Goal: Information Seeking & Learning: Compare options

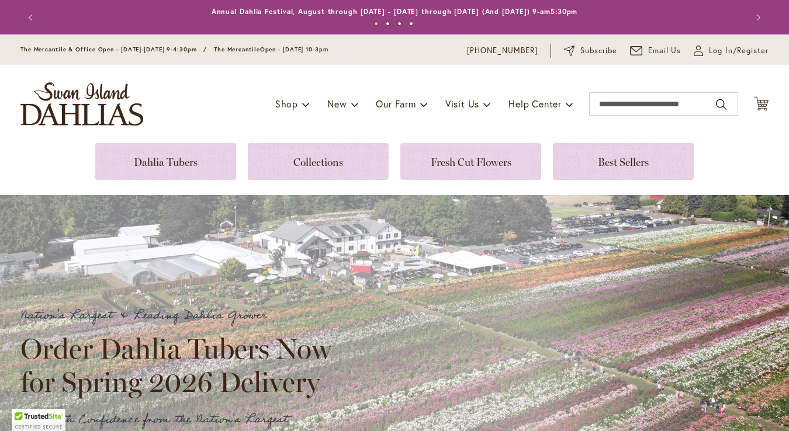
click at [153, 147] on link at bounding box center [165, 161] width 141 height 37
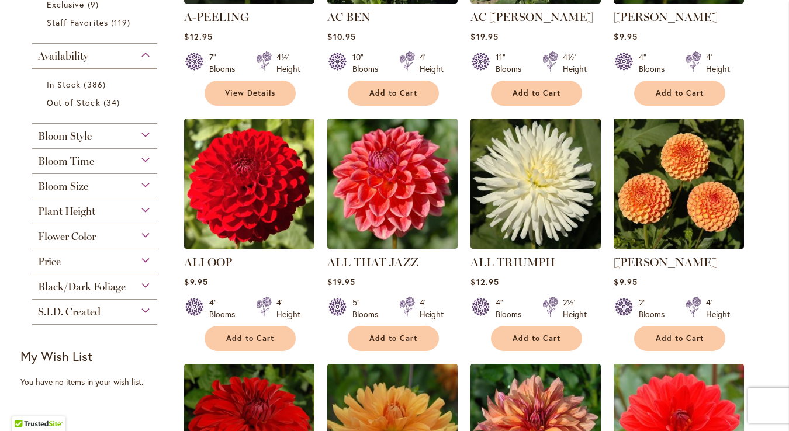
scroll to position [417, 0]
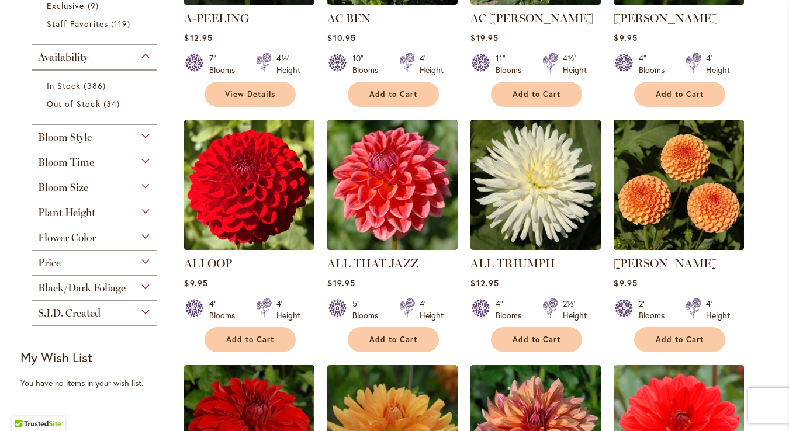
click at [147, 228] on div "Flower Color" at bounding box center [94, 235] width 125 height 19
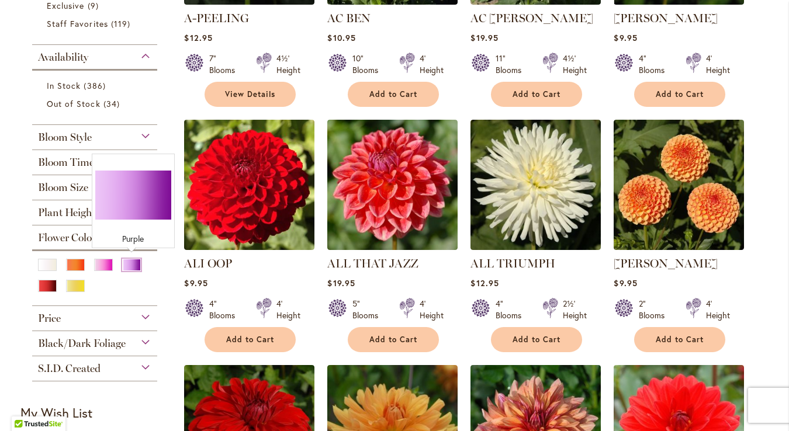
click at [132, 267] on div "Purple" at bounding box center [131, 265] width 19 height 12
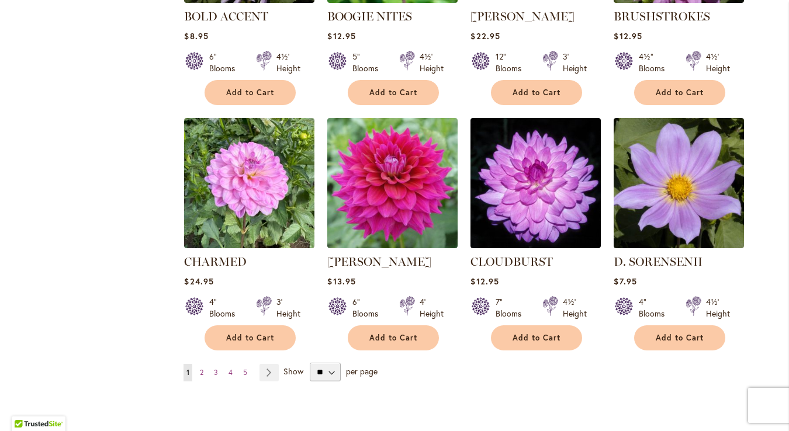
scroll to position [949, 0]
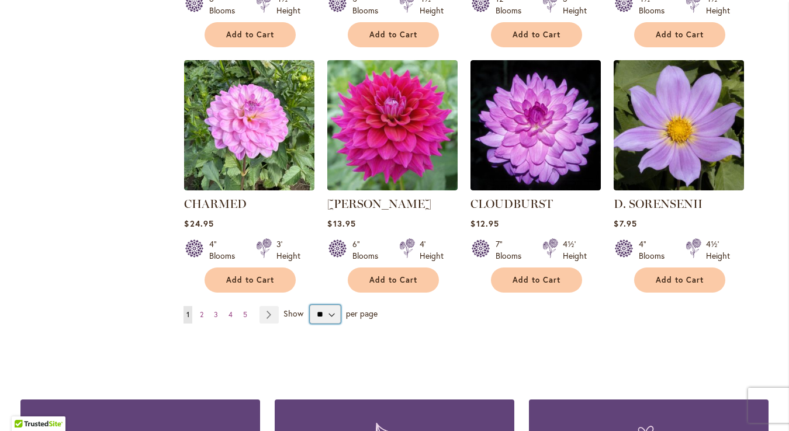
click at [330, 307] on select "** ** ** **" at bounding box center [325, 314] width 31 height 19
select select "**"
click at [310, 305] on select "** ** ** **" at bounding box center [325, 314] width 31 height 19
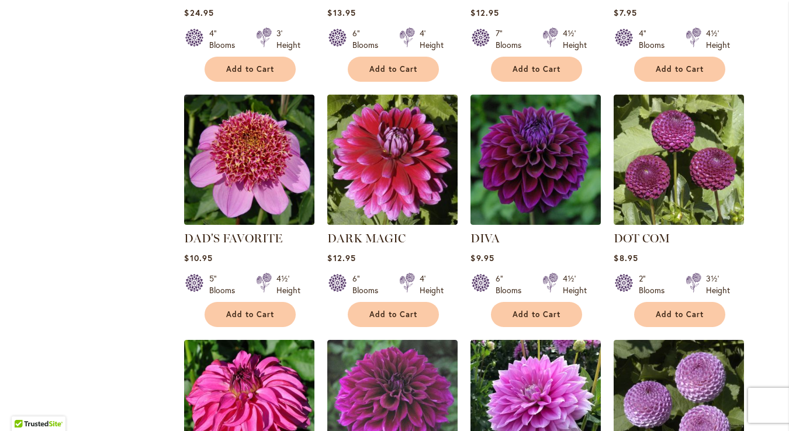
scroll to position [1160, 0]
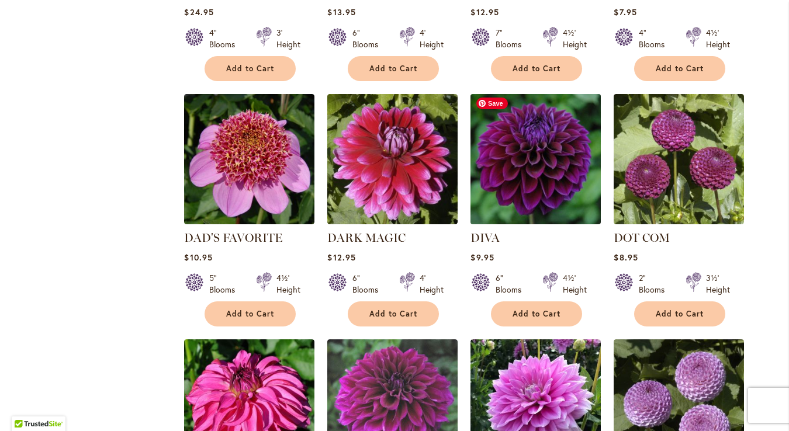
click at [562, 176] on img at bounding box center [536, 159] width 137 height 137
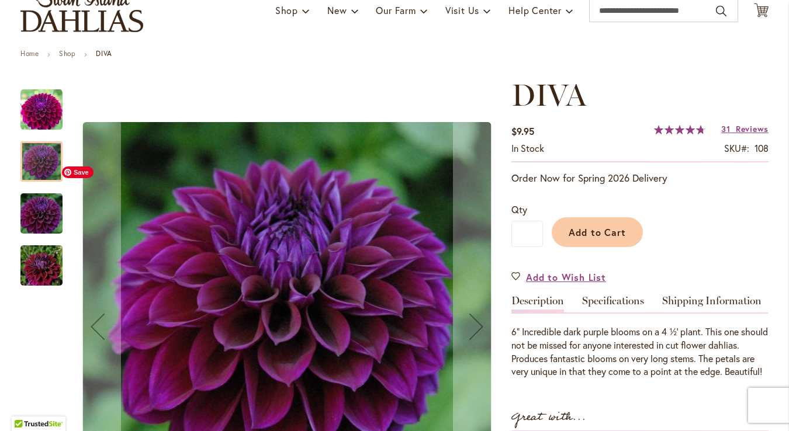
scroll to position [191, 0]
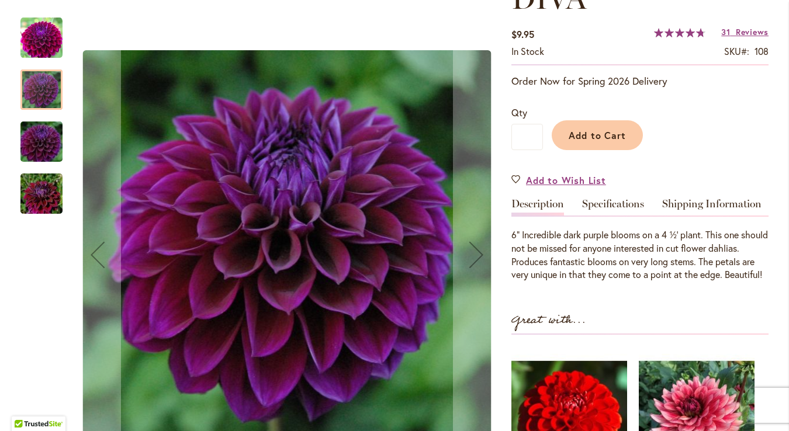
click at [38, 146] on img "Diva" at bounding box center [41, 142] width 84 height 56
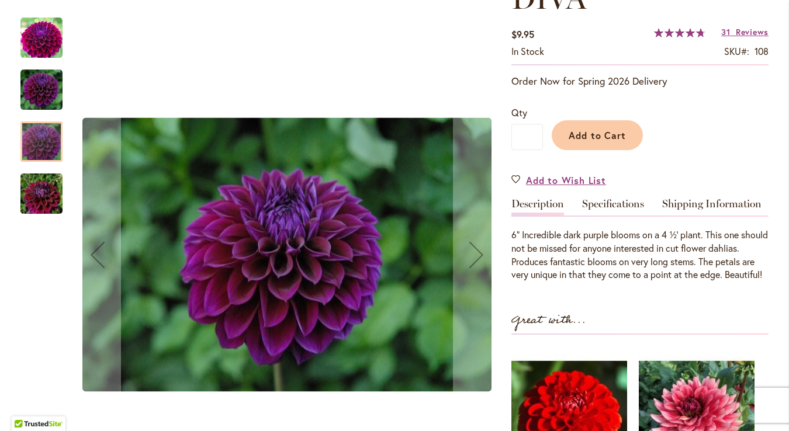
click at [36, 212] on img "Diva" at bounding box center [41, 194] width 84 height 56
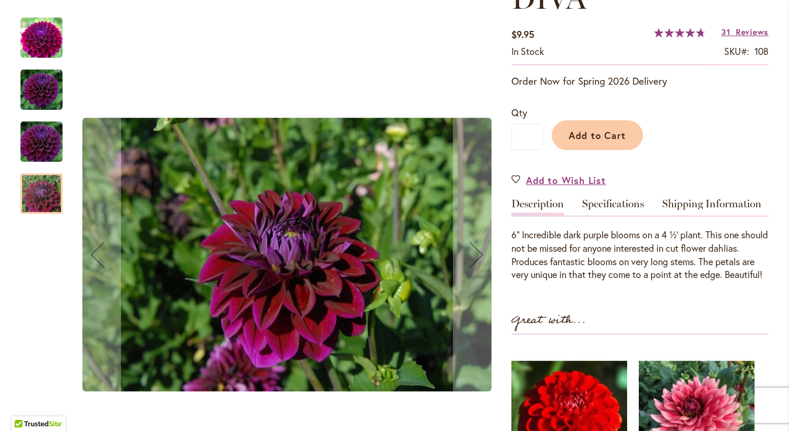
click at [33, 74] on img "Diva" at bounding box center [41, 90] width 42 height 42
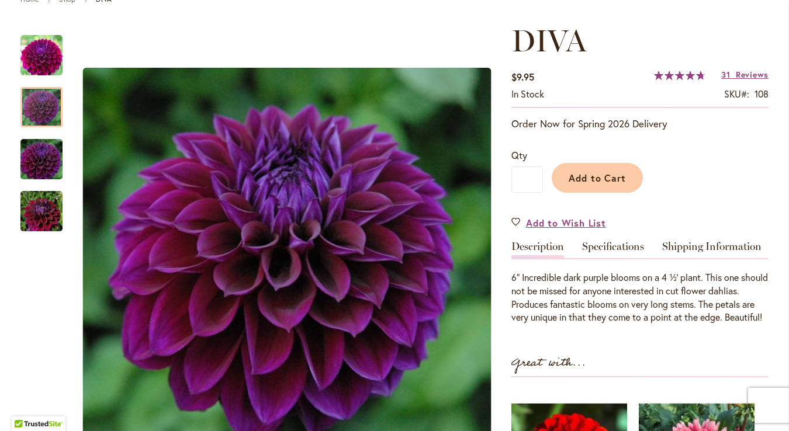
scroll to position [146, 0]
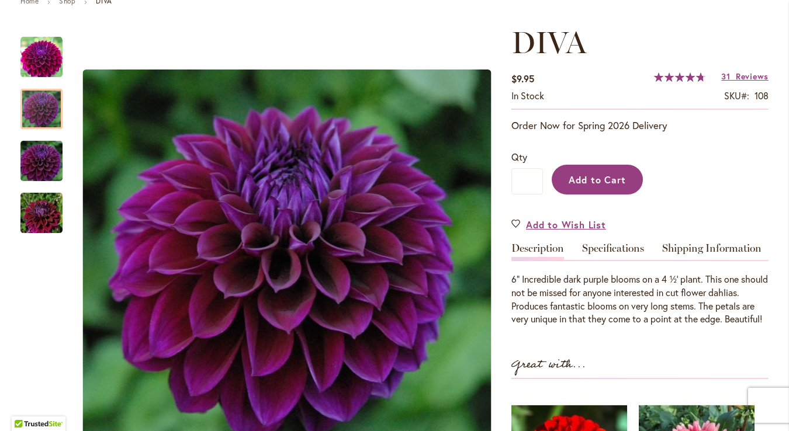
click at [618, 187] on button "Add to Cart" at bounding box center [597, 180] width 91 height 30
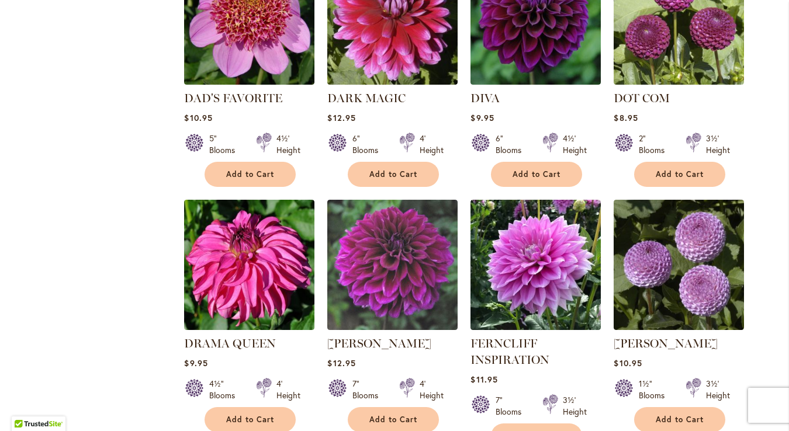
scroll to position [1299, 0]
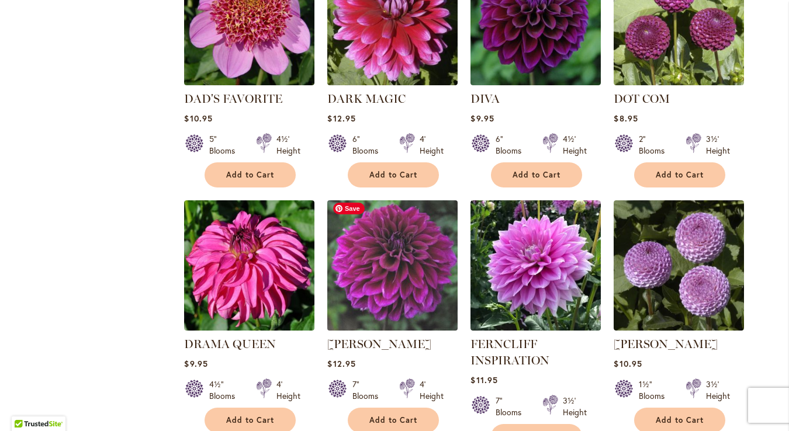
click at [347, 274] on img at bounding box center [392, 265] width 137 height 137
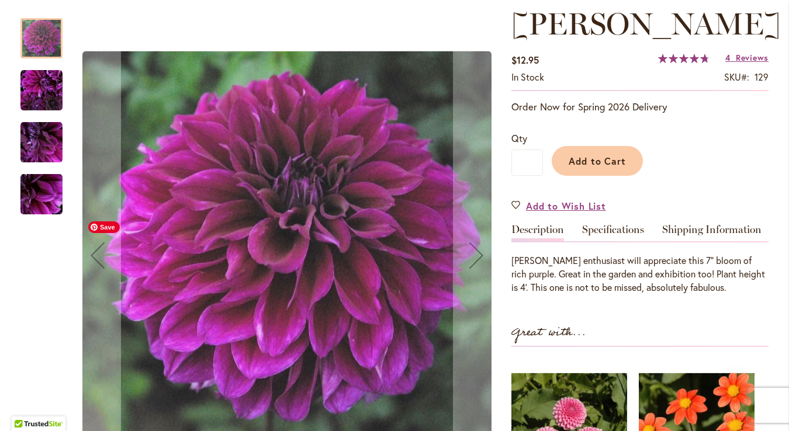
scroll to position [167, 0]
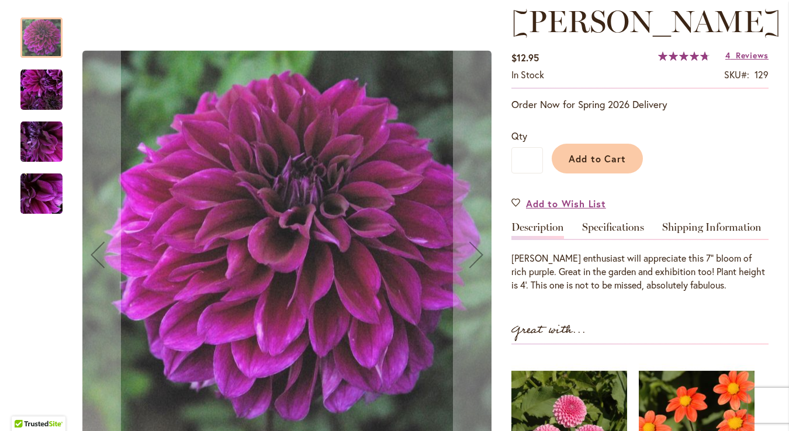
click at [57, 108] on img "Einstein" at bounding box center [41, 90] width 42 height 42
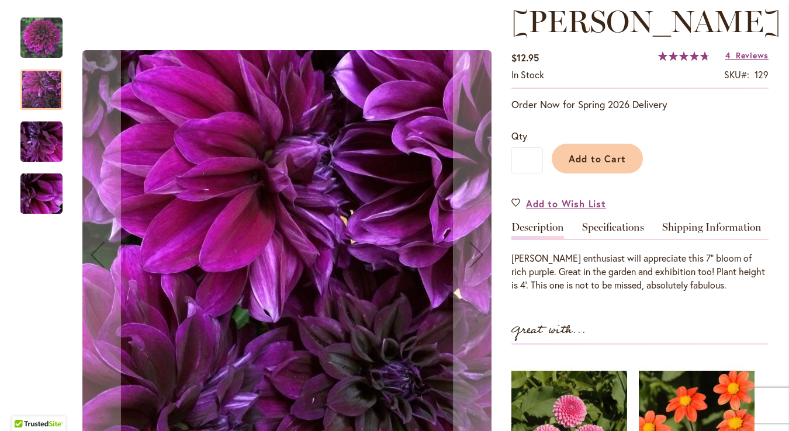
click at [49, 134] on img "Einstein" at bounding box center [41, 142] width 42 height 42
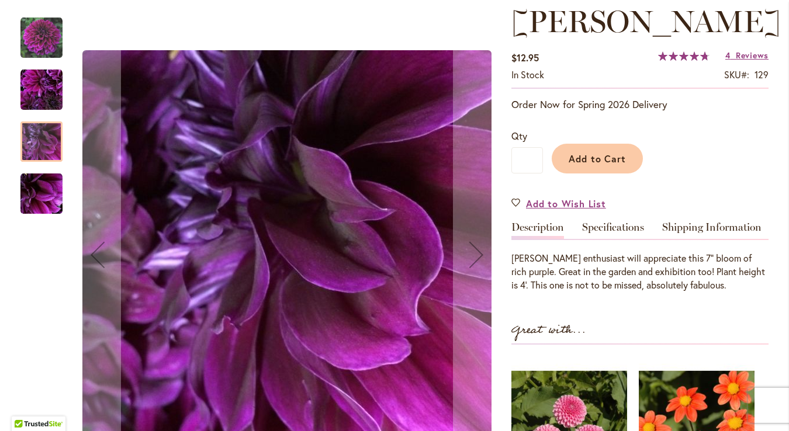
click at [50, 173] on img "Einstein" at bounding box center [41, 194] width 42 height 42
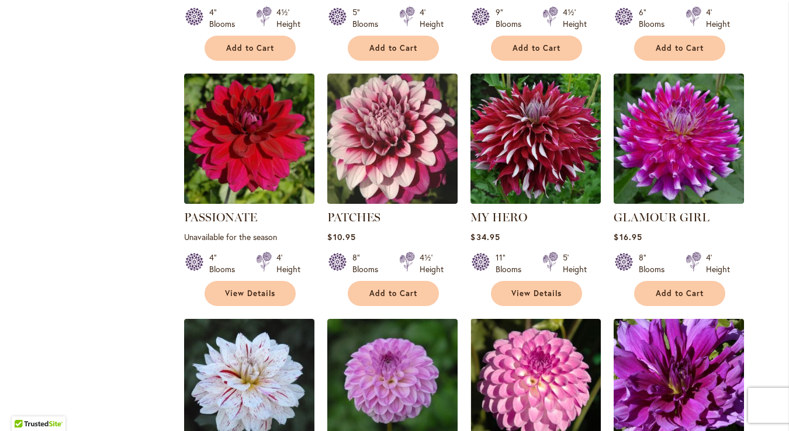
scroll to position [3866, 0]
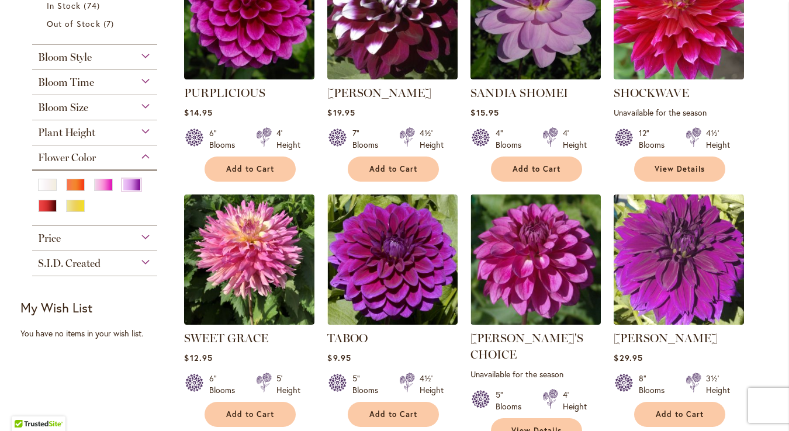
scroll to position [325, 0]
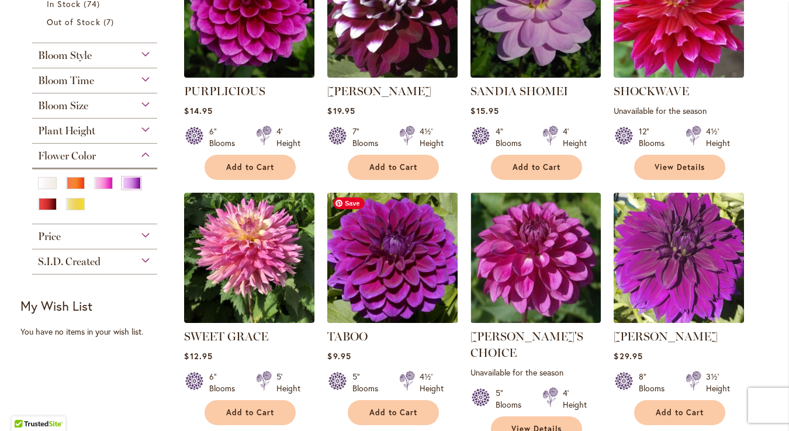
click at [414, 279] on img at bounding box center [392, 257] width 137 height 137
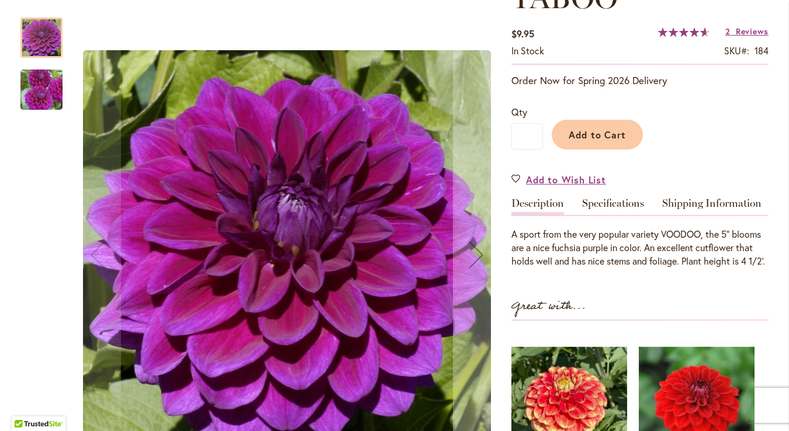
scroll to position [192, 0]
click at [48, 95] on img "TABOO" at bounding box center [41, 90] width 84 height 56
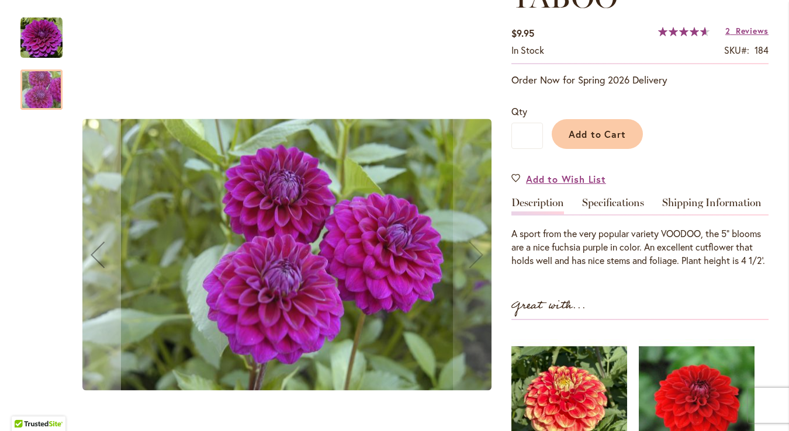
click at [44, 41] on img "TABOO" at bounding box center [41, 38] width 42 height 42
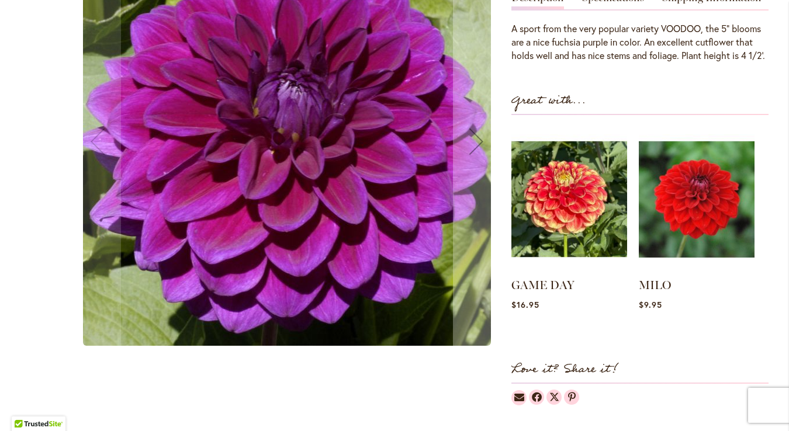
scroll to position [398, 0]
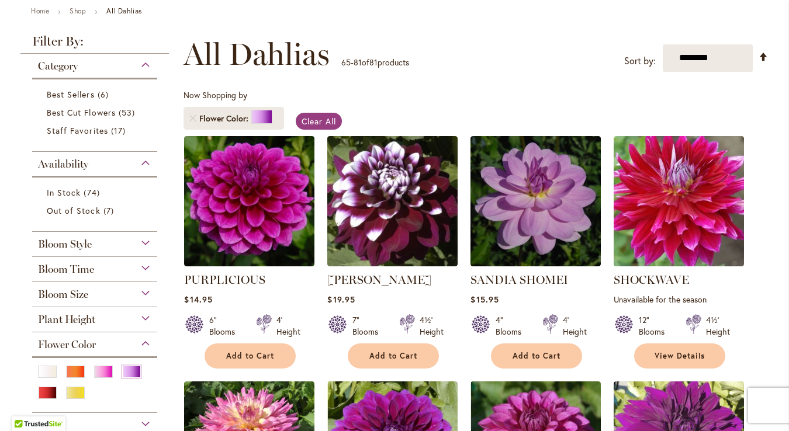
scroll to position [138, 0]
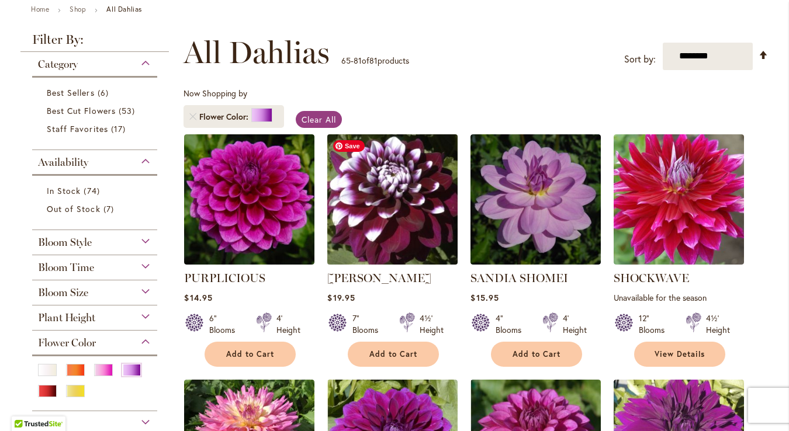
click at [382, 201] on img at bounding box center [392, 199] width 137 height 137
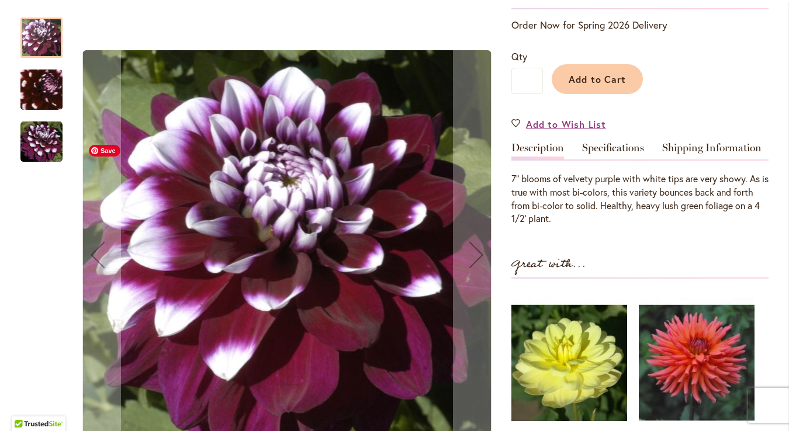
scroll to position [248, 0]
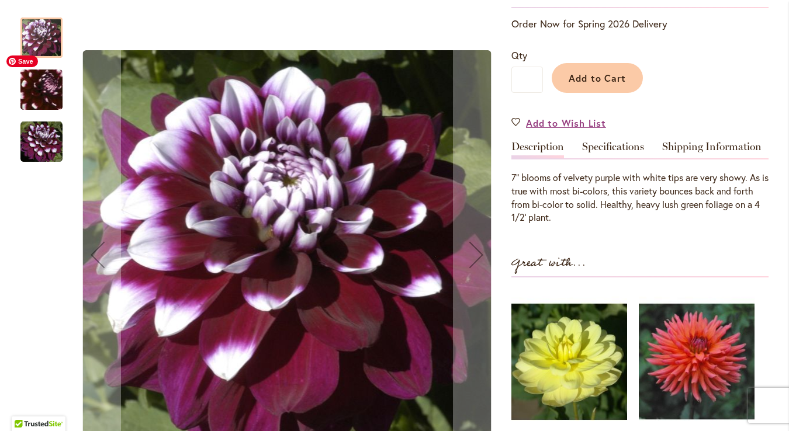
click at [39, 82] on img "Ryan C" at bounding box center [42, 90] width 82 height 81
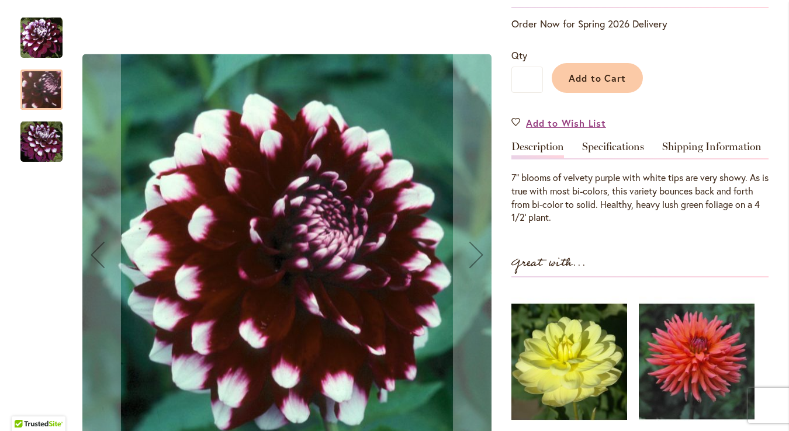
click at [46, 139] on img "Ryan C" at bounding box center [41, 142] width 42 height 42
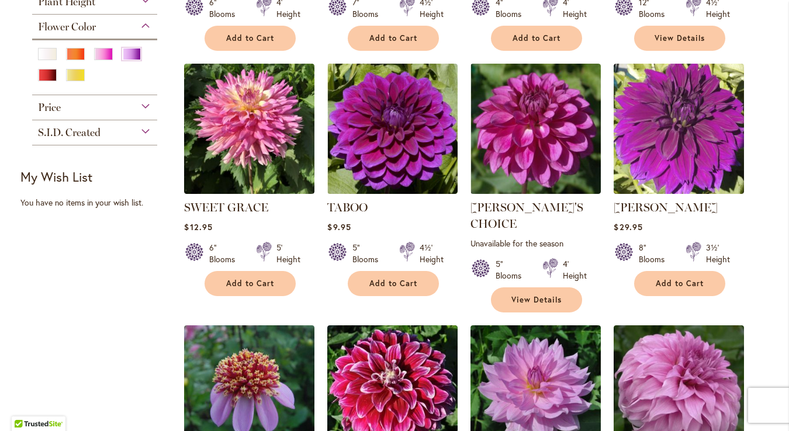
scroll to position [236, 0]
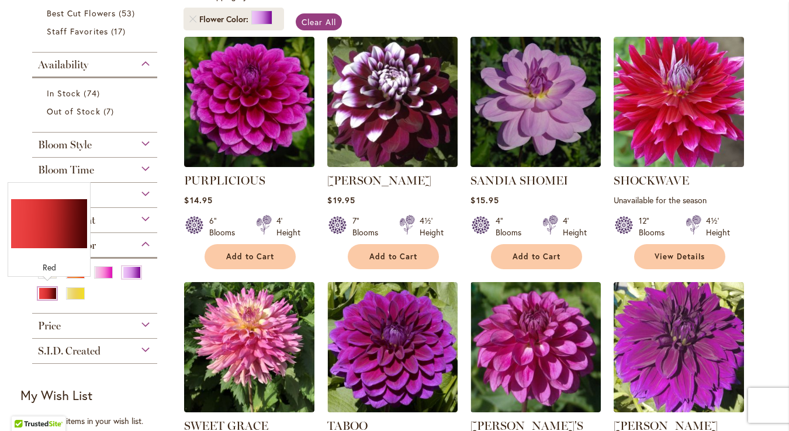
click at [49, 290] on div "Red" at bounding box center [47, 294] width 19 height 12
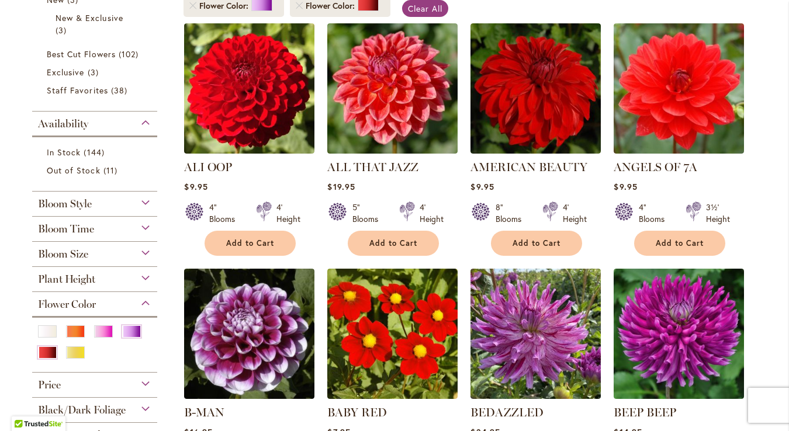
scroll to position [375, 0]
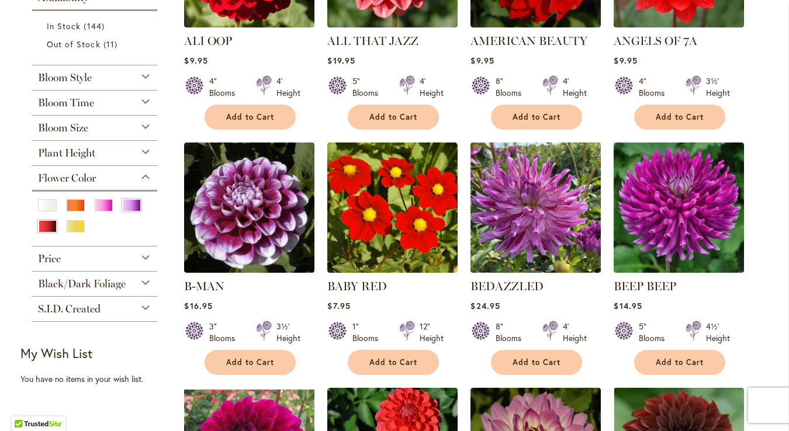
click at [129, 191] on div at bounding box center [94, 215] width 125 height 50
click at [129, 202] on div "Purple" at bounding box center [131, 205] width 19 height 12
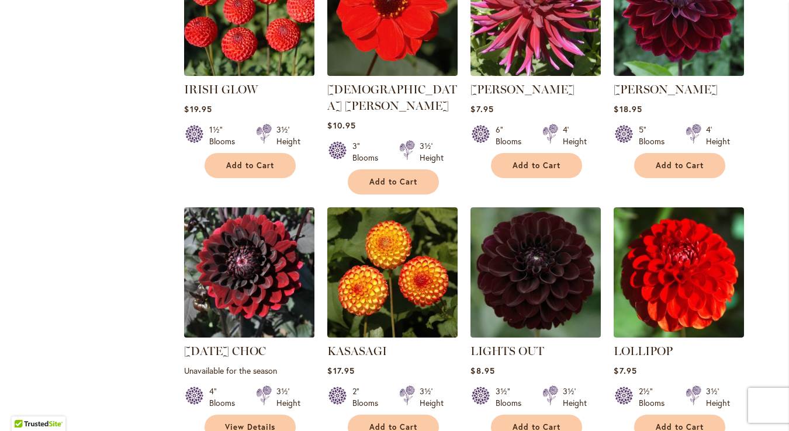
scroll to position [2095, 0]
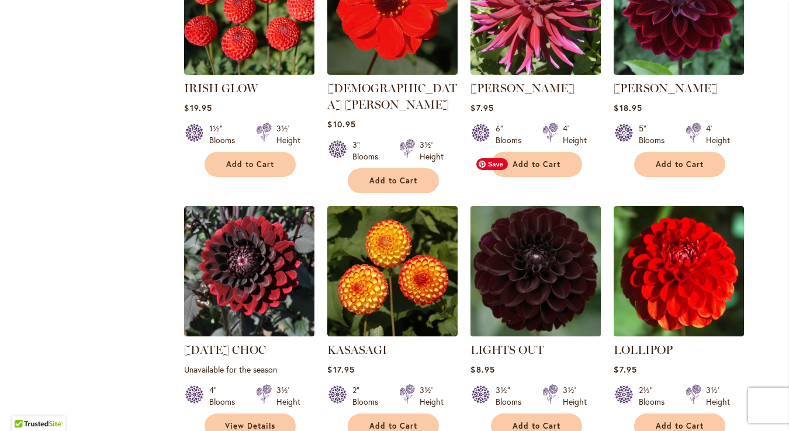
click at [574, 222] on img at bounding box center [536, 271] width 137 height 137
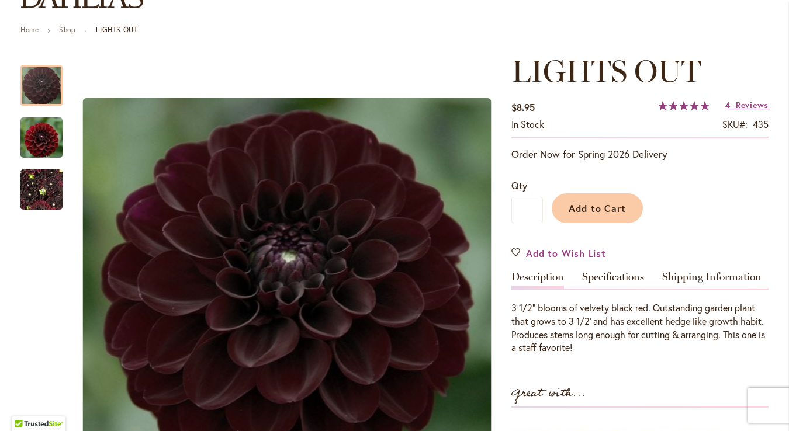
scroll to position [173, 0]
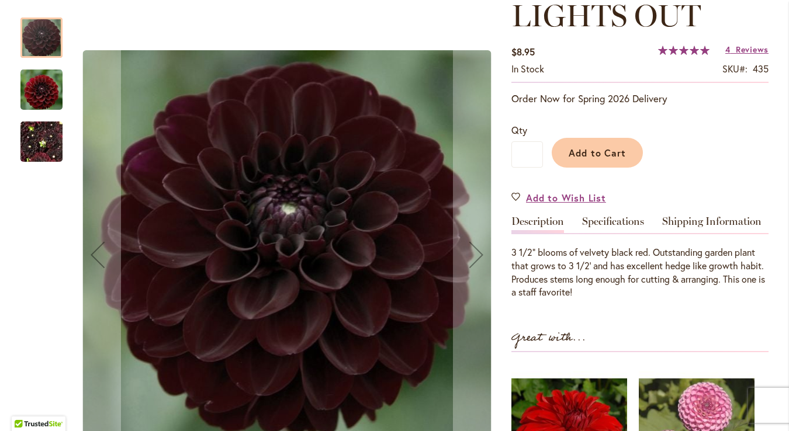
click at [46, 88] on img "LIGHTS OUT" at bounding box center [41, 89] width 42 height 43
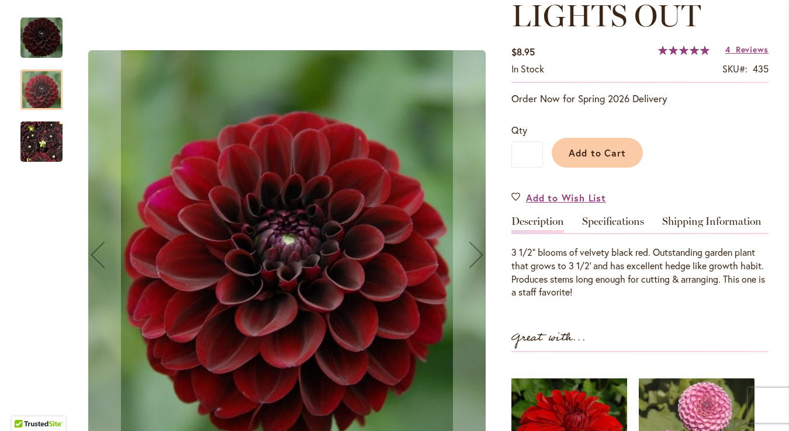
click at [37, 137] on img "LIGHTS OUT" at bounding box center [41, 142] width 42 height 56
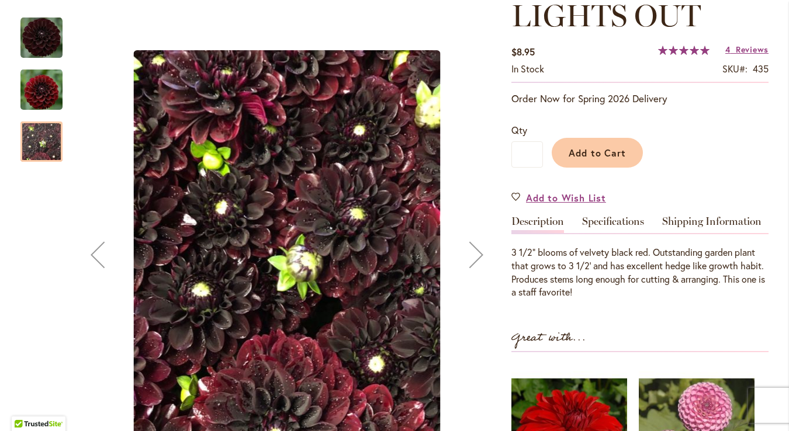
click at [40, 56] on img "LIGHTS OUT" at bounding box center [41, 38] width 42 height 42
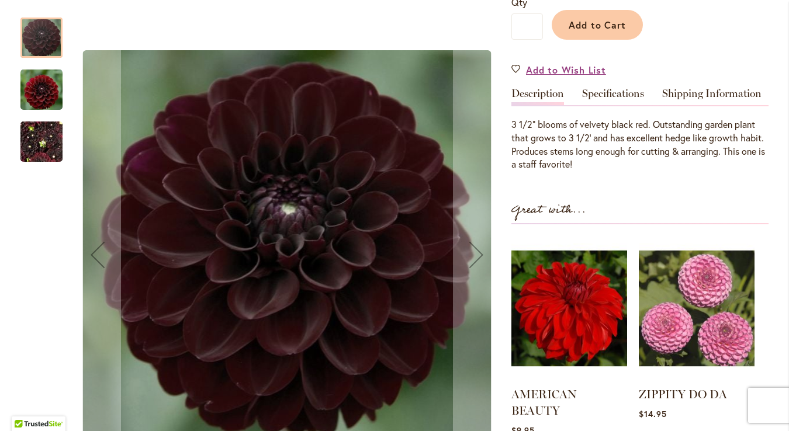
scroll to position [309, 0]
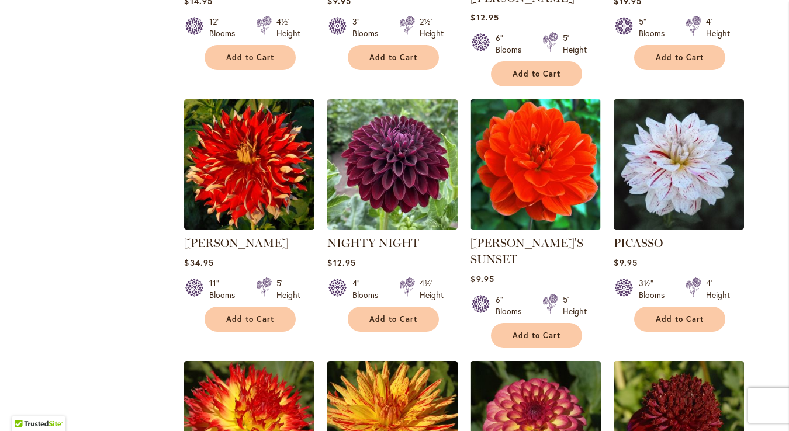
scroll to position [3086, 0]
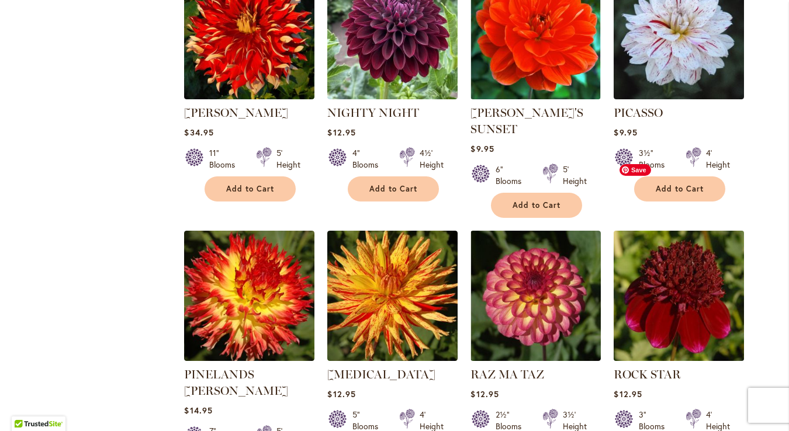
click at [687, 227] on img at bounding box center [679, 295] width 137 height 137
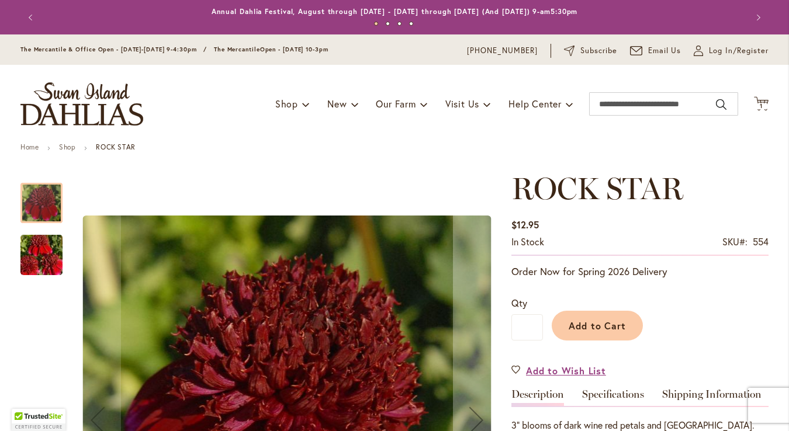
scroll to position [161, 0]
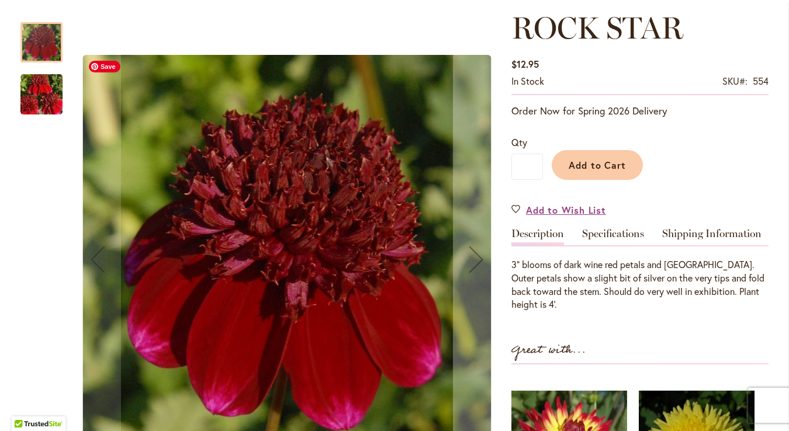
click at [54, 108] on img "ROCK STAR" at bounding box center [41, 95] width 84 height 56
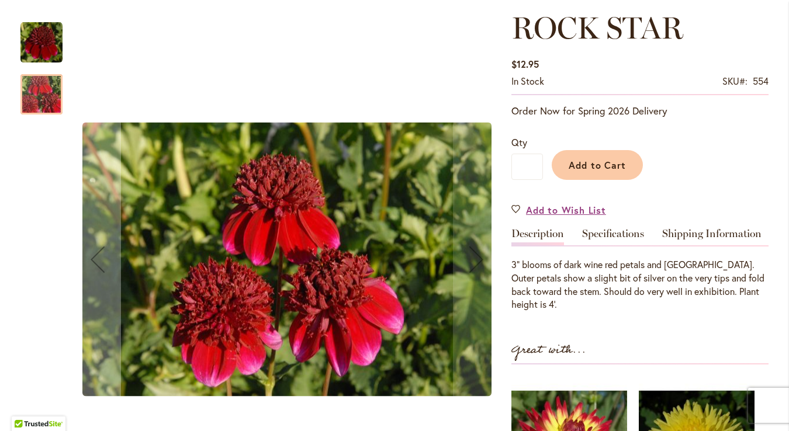
click at [41, 53] on img "ROCK STAR" at bounding box center [41, 43] width 42 height 42
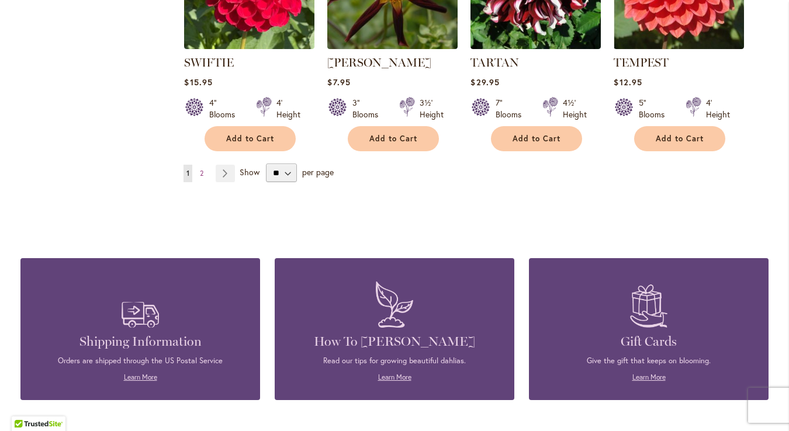
scroll to position [4151, 0]
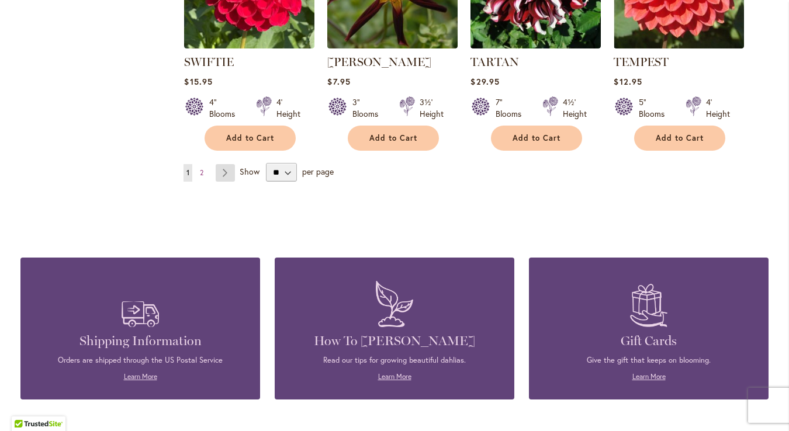
click at [219, 164] on link "Page Next" at bounding box center [225, 173] width 19 height 18
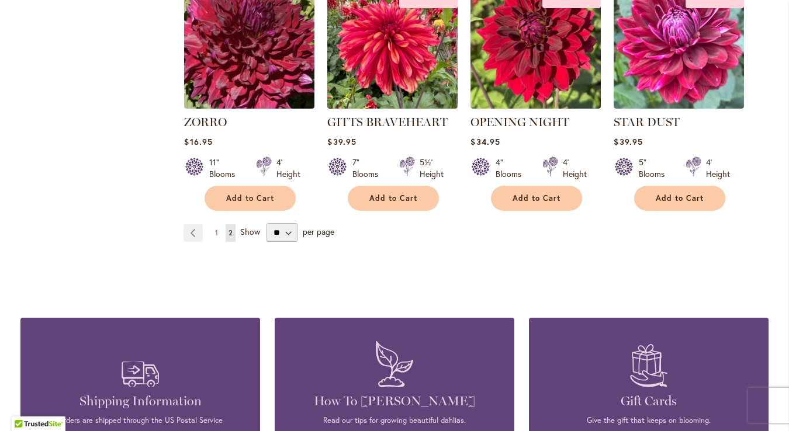
scroll to position [817, 0]
